Goal: Information Seeking & Learning: Learn about a topic

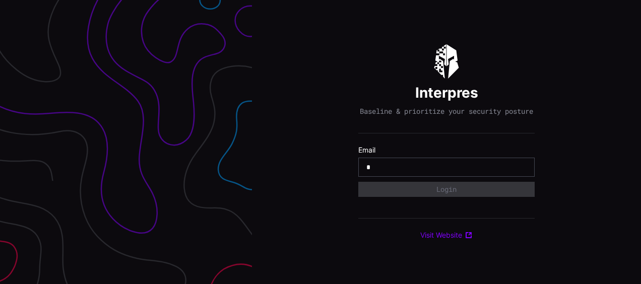
type input "**********"
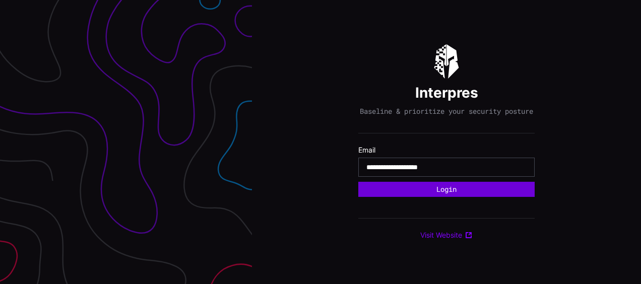
click at [413, 189] on button "Login" at bounding box center [446, 189] width 176 height 15
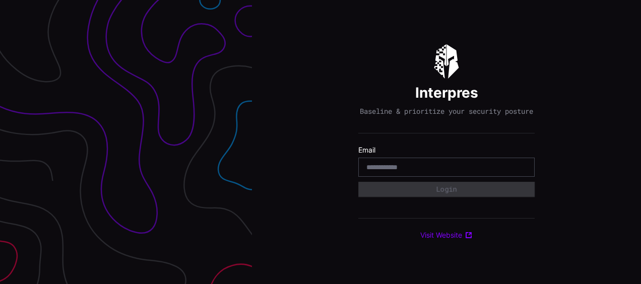
click at [385, 170] on input "email" at bounding box center [446, 167] width 160 height 9
type input "**********"
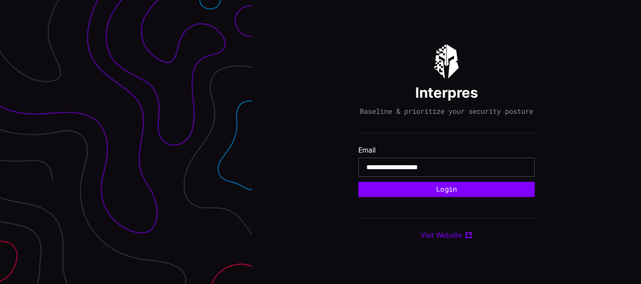
click at [414, 203] on div "**********" at bounding box center [446, 142] width 176 height 196
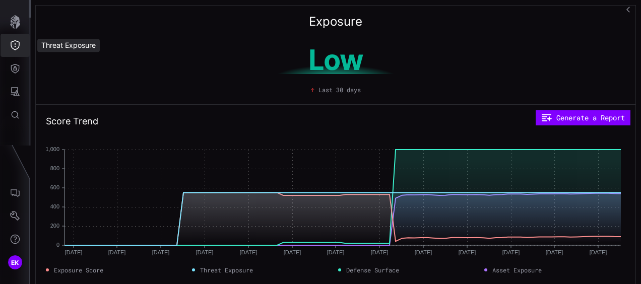
click at [13, 43] on icon "Threat Exposure" at bounding box center [15, 45] width 10 height 10
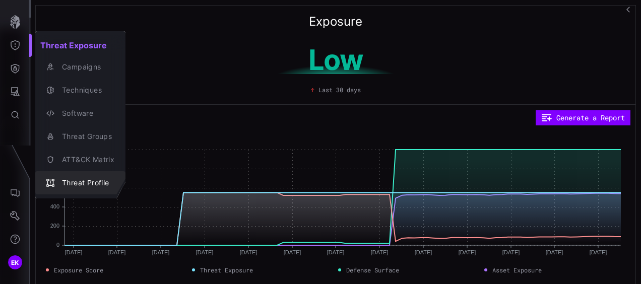
click at [89, 178] on div "Threat Profile" at bounding box center [85, 183] width 57 height 13
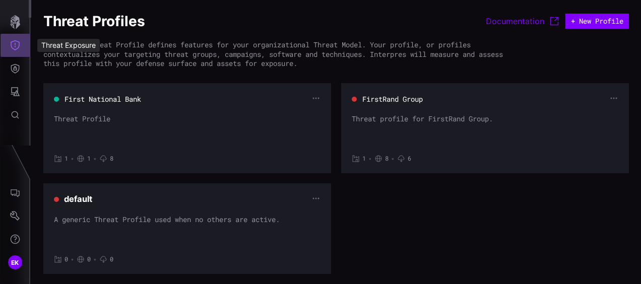
click at [17, 43] on icon "Threat Exposure" at bounding box center [15, 45] width 10 height 10
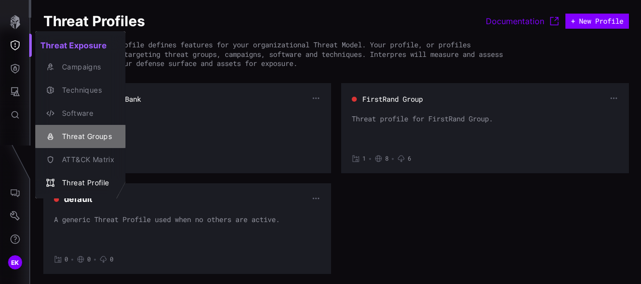
click at [62, 137] on div "Threat Groups" at bounding box center [85, 136] width 57 height 13
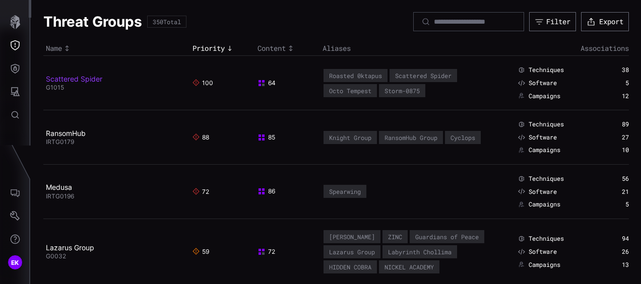
click at [77, 81] on link "Scattered Spider" at bounding box center [74, 79] width 56 height 9
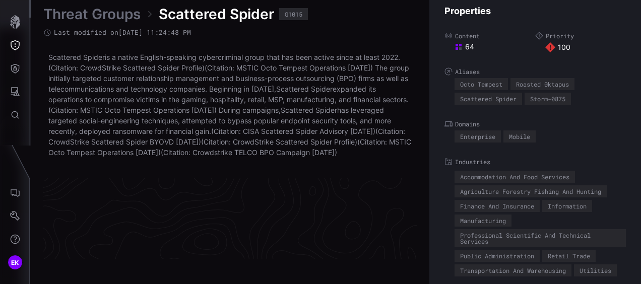
scroll to position [2236, 572]
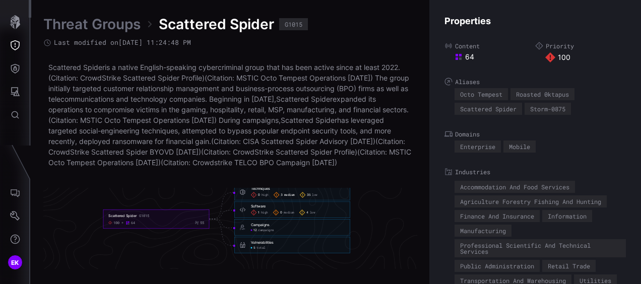
click at [277, 198] on icon at bounding box center [277, 195] width 6 height 6
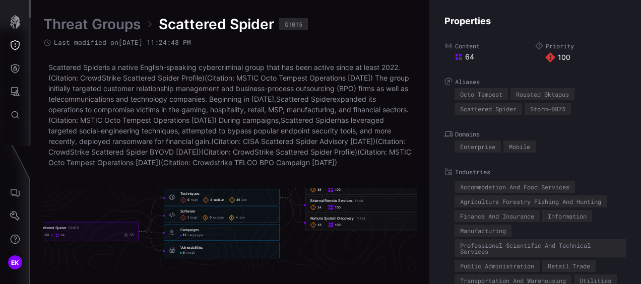
drag, startPoint x: 299, startPoint y: 244, endPoint x: 288, endPoint y: 254, distance: 15.4
click at [288, 254] on icon "Scattered Spider G1015 100 64 55 Techniques 0 high 3 medium 35 low Techniques -…" at bounding box center [226, 219] width 1511 height 4534
drag, startPoint x: 288, startPoint y: 254, endPoint x: 324, endPoint y: 261, distance: 37.4
click at [324, 261] on icon "Scattered Spider G1015 100 64 55 Techniques 0 high 3 medium 35 low Techniques -…" at bounding box center [226, 219] width 1511 height 4534
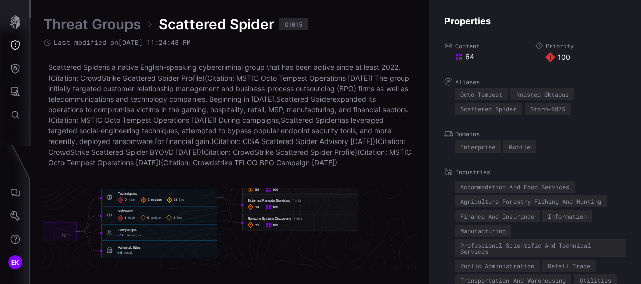
scroll to position [2236, 638]
click at [282, 248] on icon "Scattered Spider G1015 100 64 55 Techniques 0 high 3 medium 35 low Techniques -…" at bounding box center [161, 219] width 1511 height 4534
click at [276, 228] on div "33 100" at bounding box center [297, 225] width 105 height 6
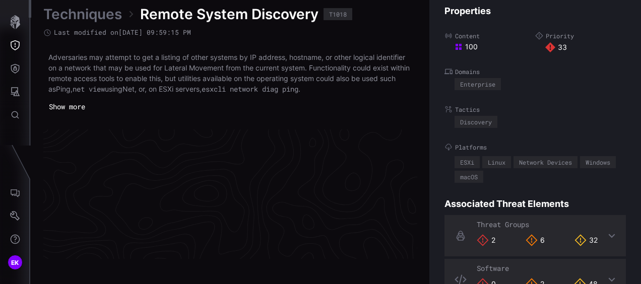
scroll to position [2206, 572]
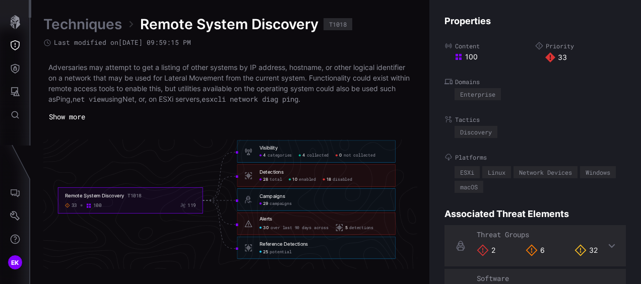
click at [313, 155] on span "collected" at bounding box center [318, 156] width 22 height 6
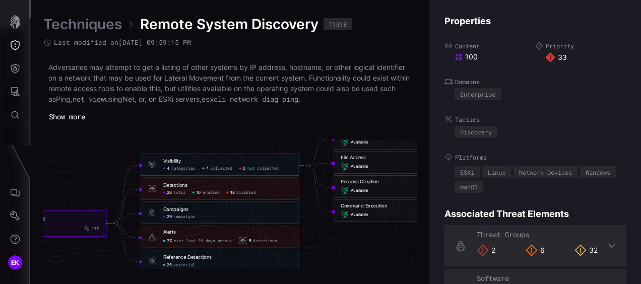
click at [232, 194] on span "18" at bounding box center [232, 193] width 5 height 6
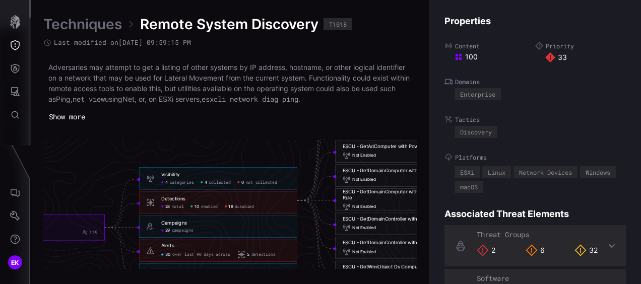
drag, startPoint x: 258, startPoint y: 143, endPoint x: 188, endPoint y: 161, distance: 72.3
click at [188, 161] on icon "Remote System Discovery T1018 33 100 119 Visibility 4 categories 4 collected 0 …" at bounding box center [226, 201] width 1511 height 4534
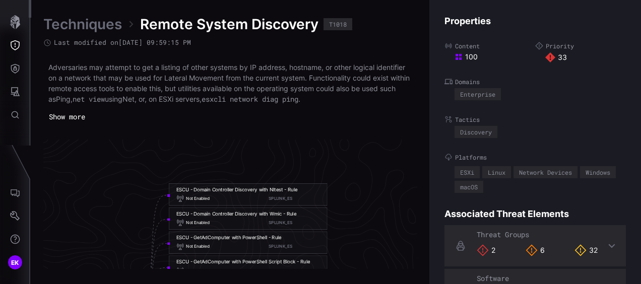
scroll to position [2107, 739]
